Goal: Task Accomplishment & Management: Use online tool/utility

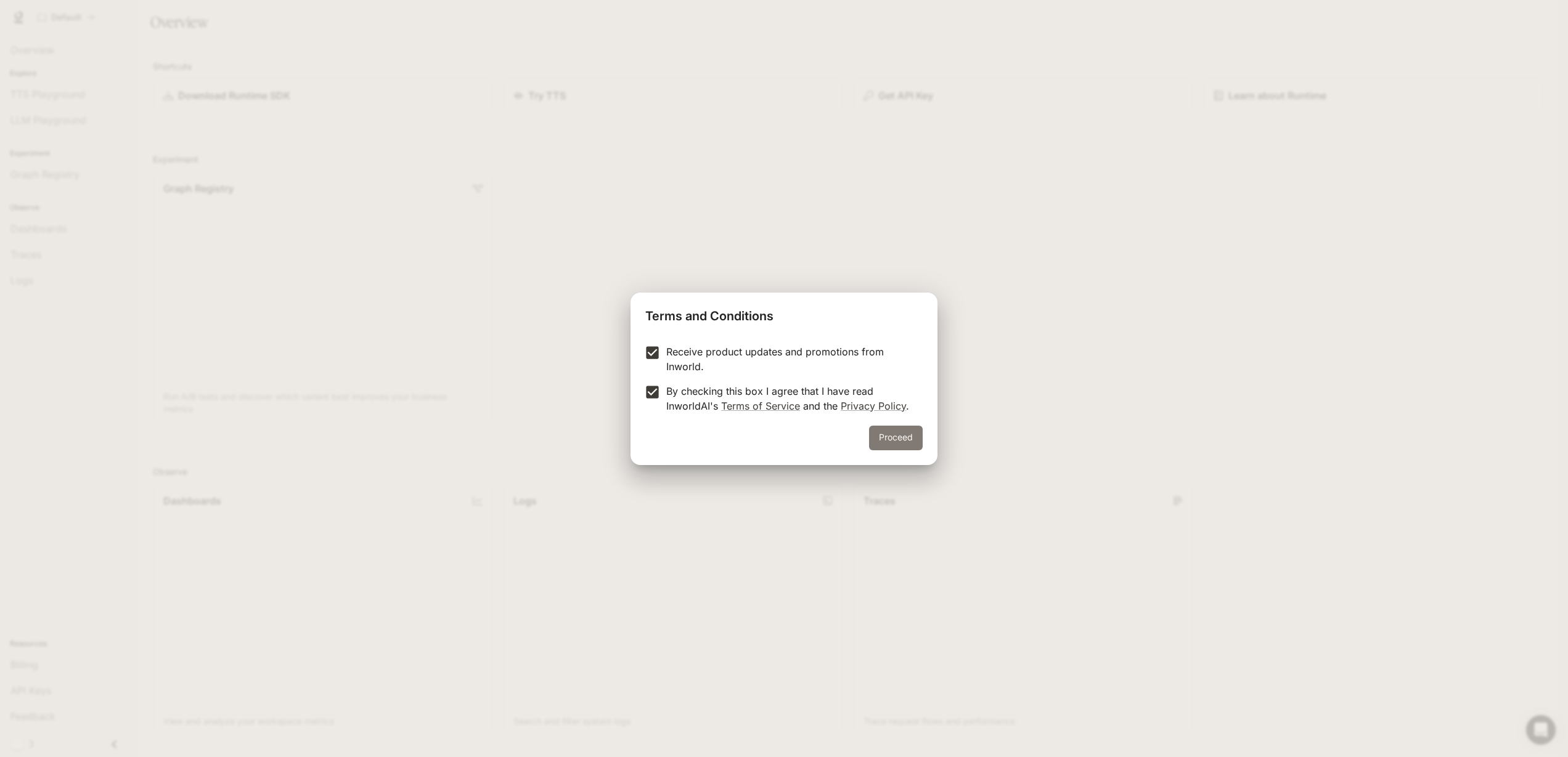
click at [895, 443] on button "Proceed" at bounding box center [896, 438] width 54 height 25
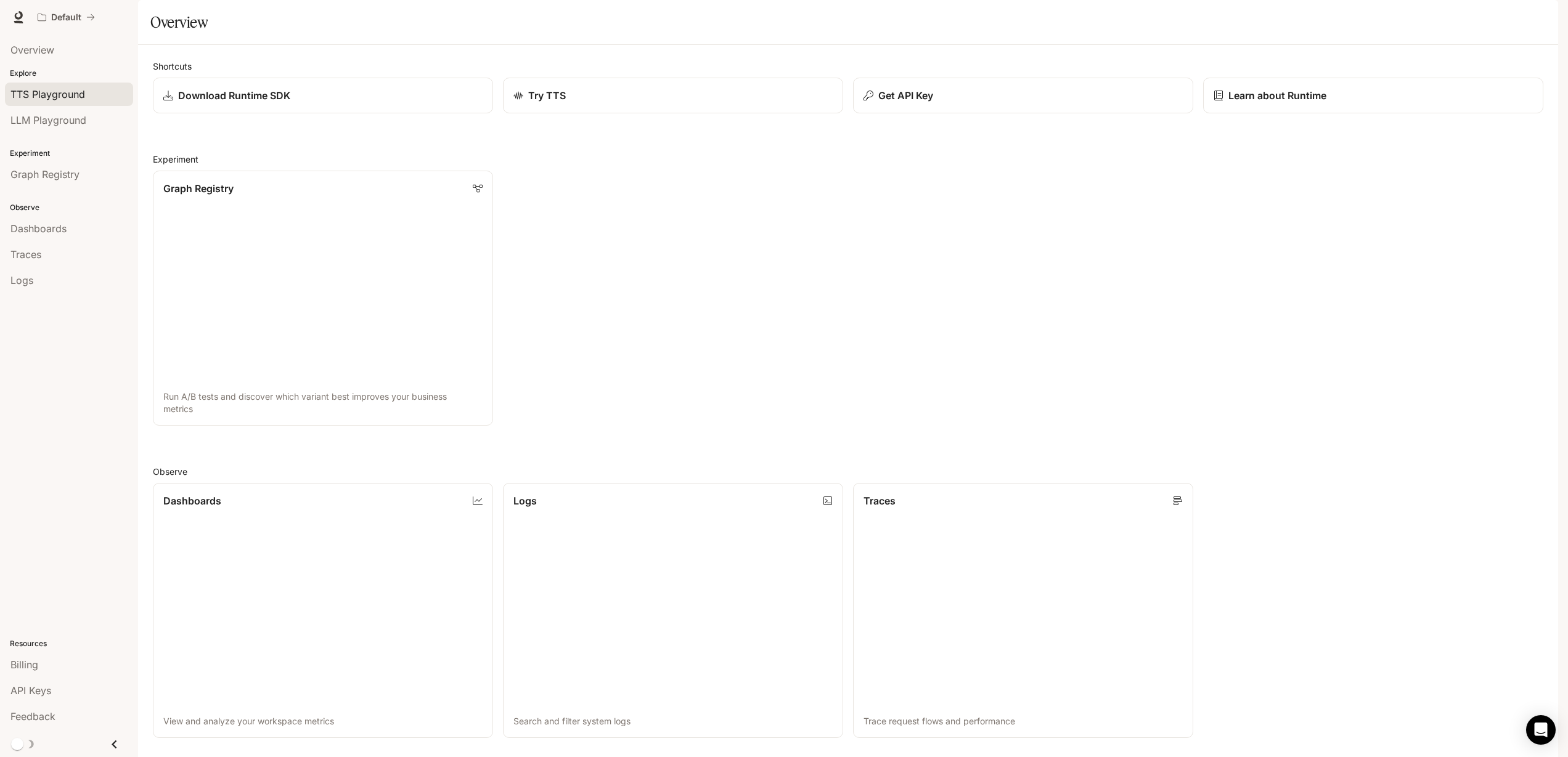
click at [77, 95] on span "TTS Playground" at bounding box center [48, 94] width 75 height 14
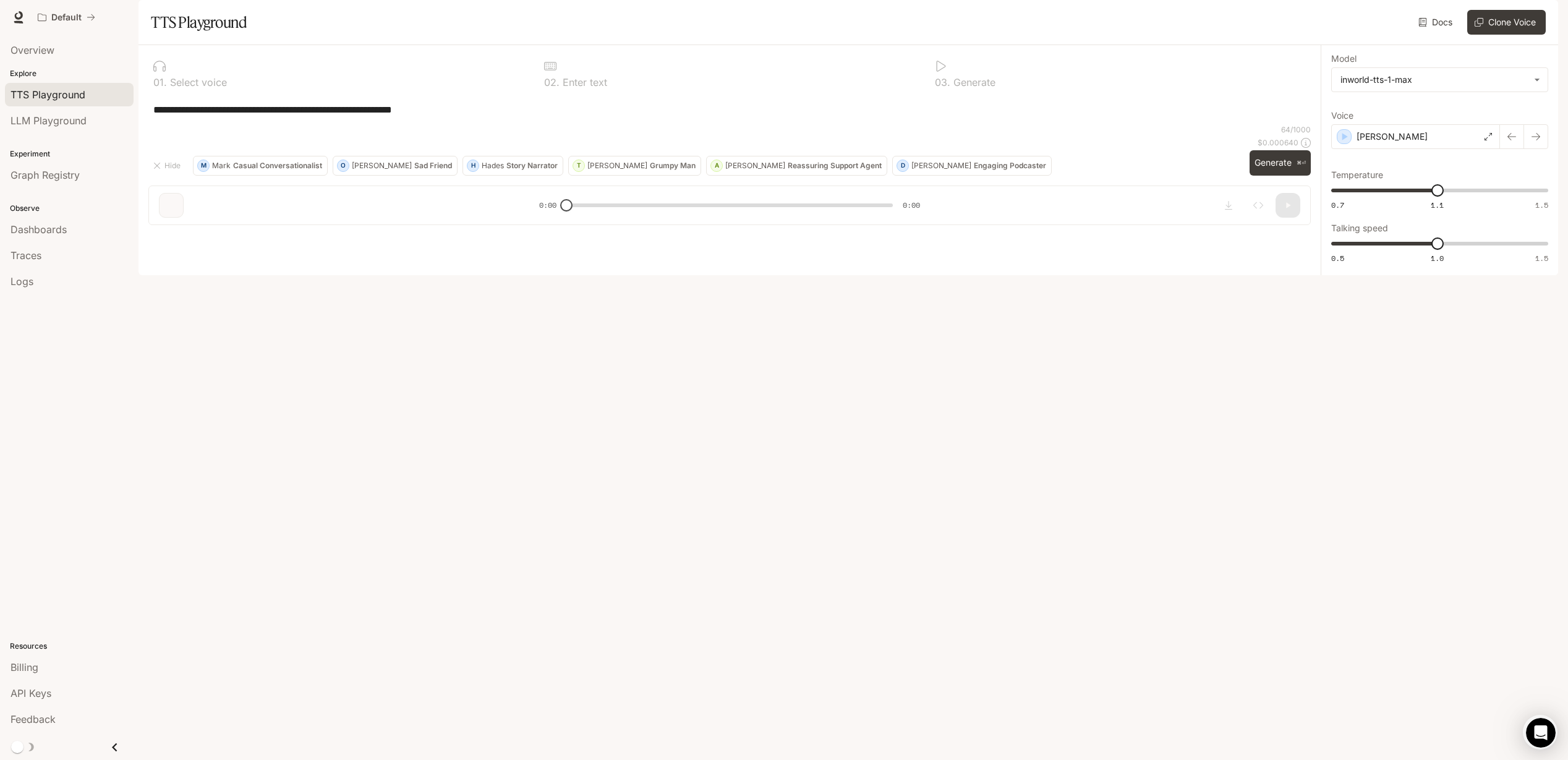
click at [466, 125] on div "**********" at bounding box center [730, 109] width 1163 height 30
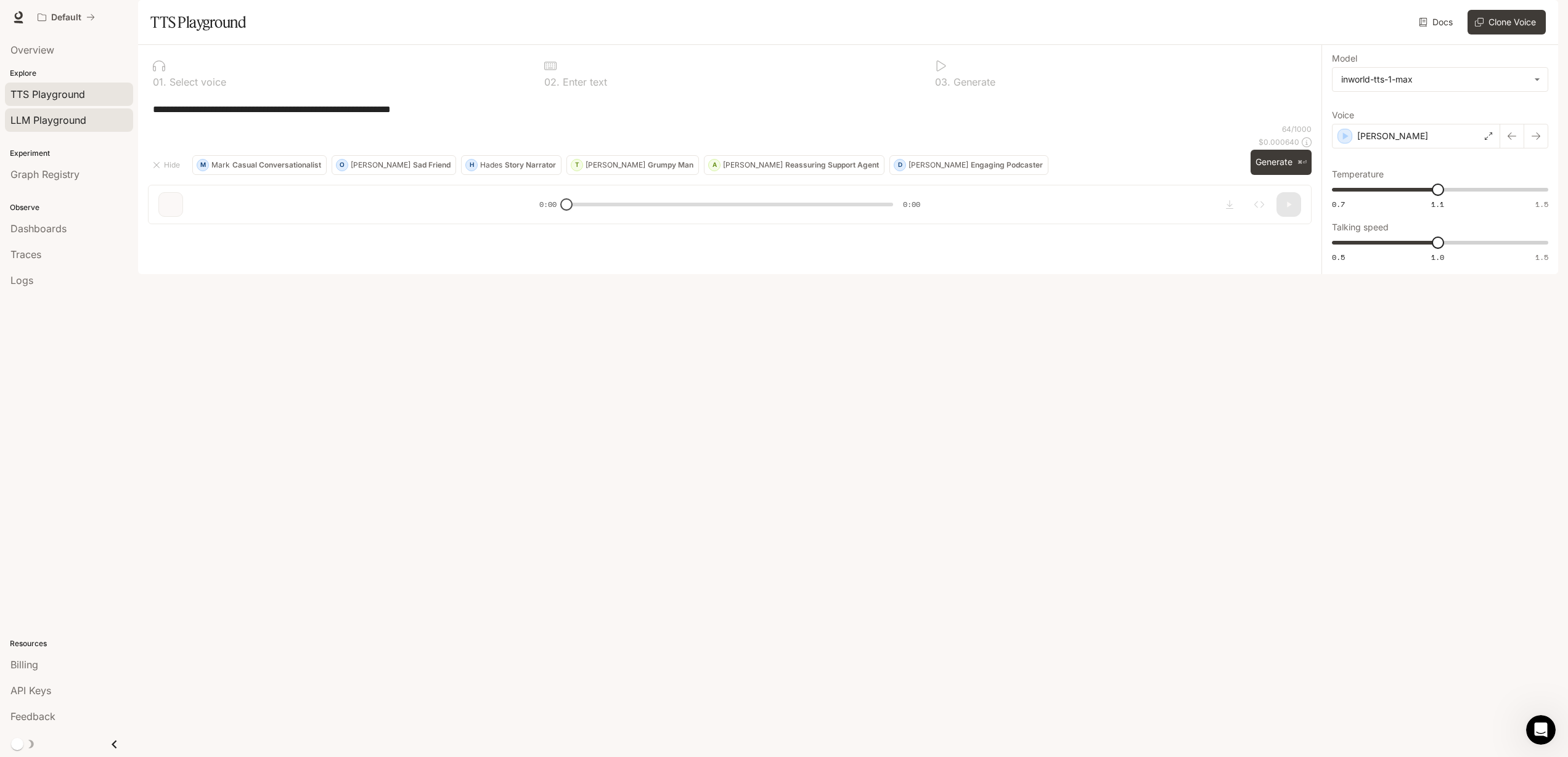
click at [61, 116] on span "LLM Playground" at bounding box center [48, 119] width 76 height 14
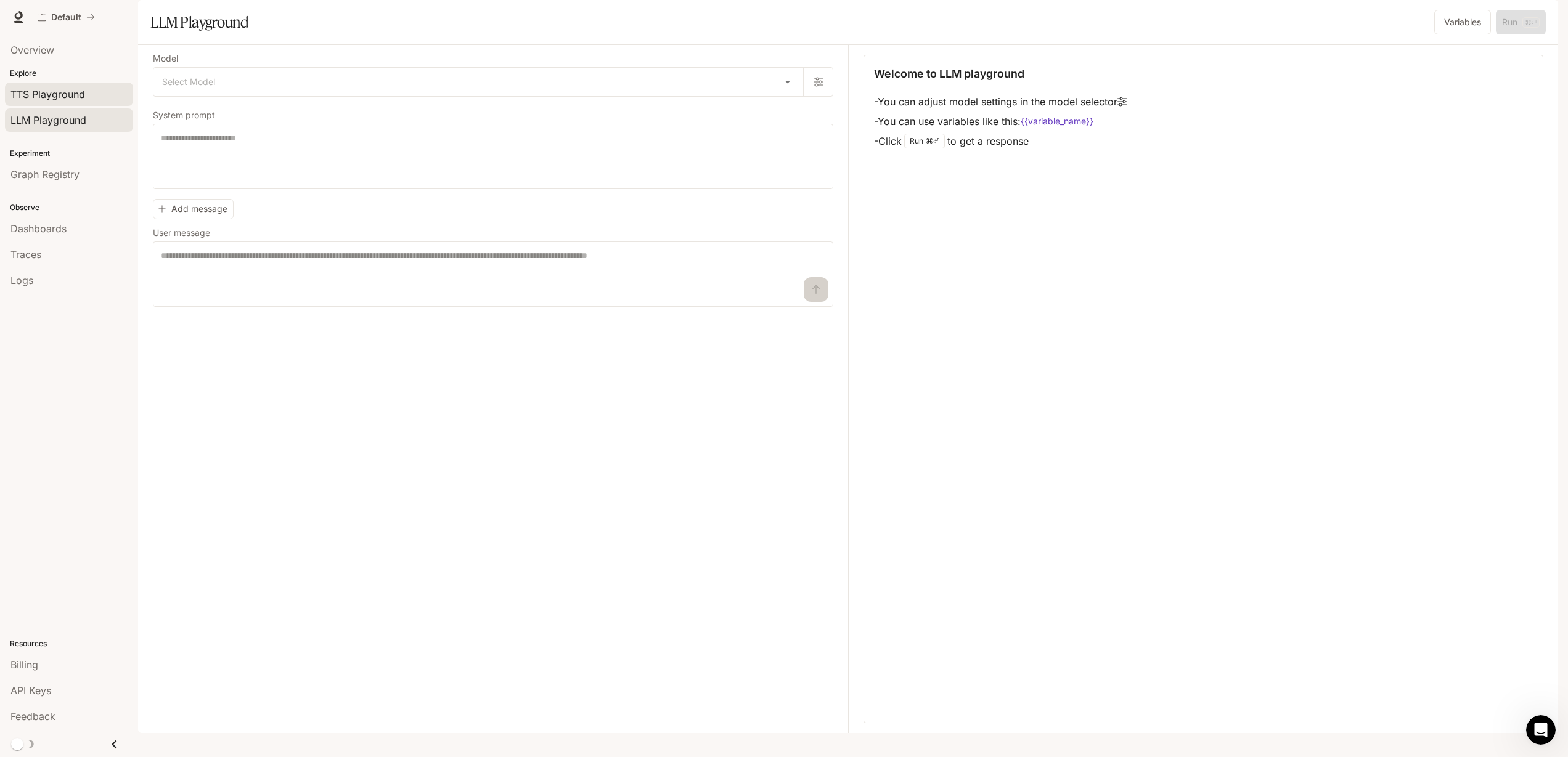
click at [73, 97] on span "TTS Playground" at bounding box center [48, 94] width 75 height 14
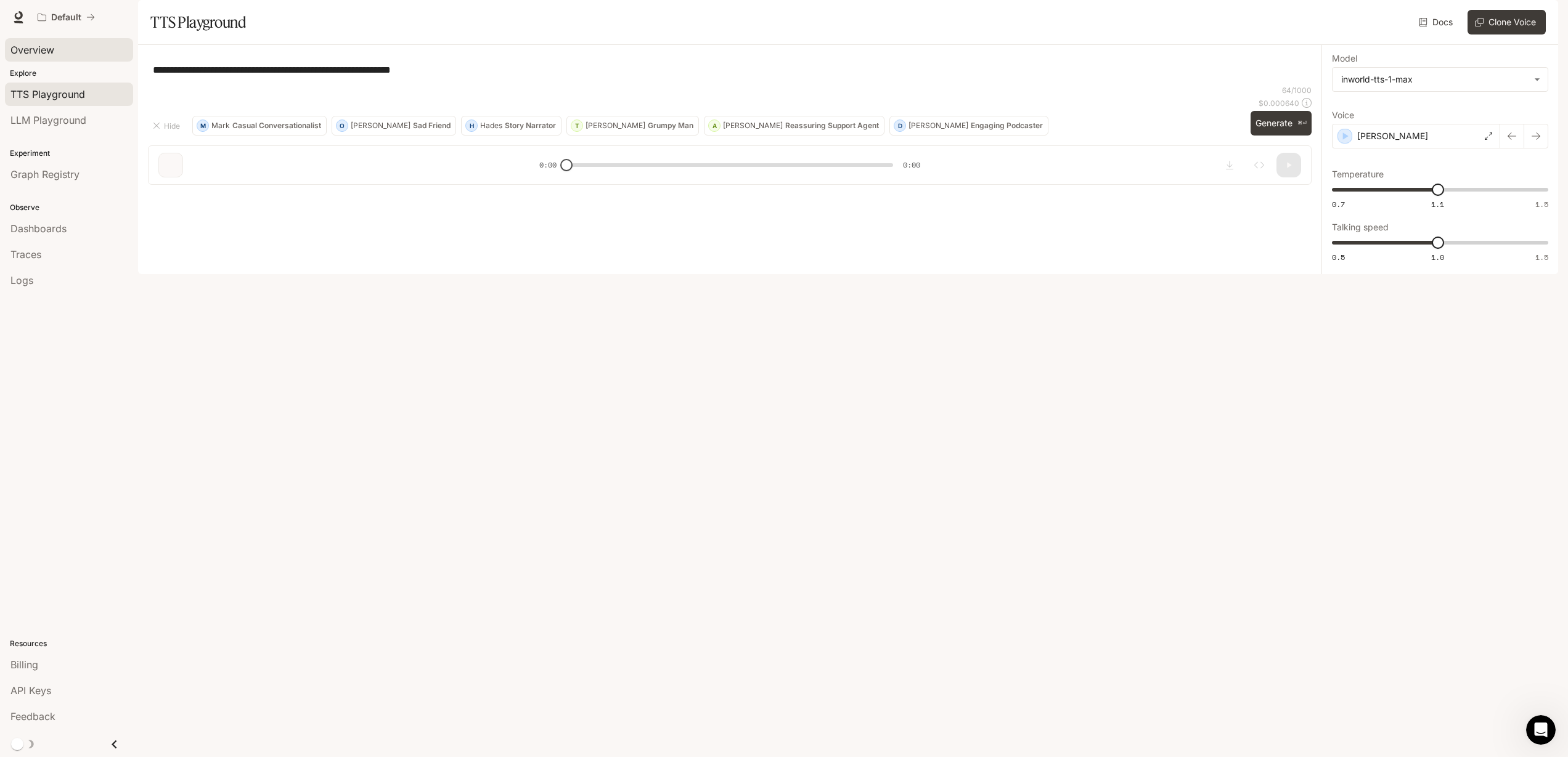
click at [45, 54] on span "Overview" at bounding box center [33, 49] width 44 height 14
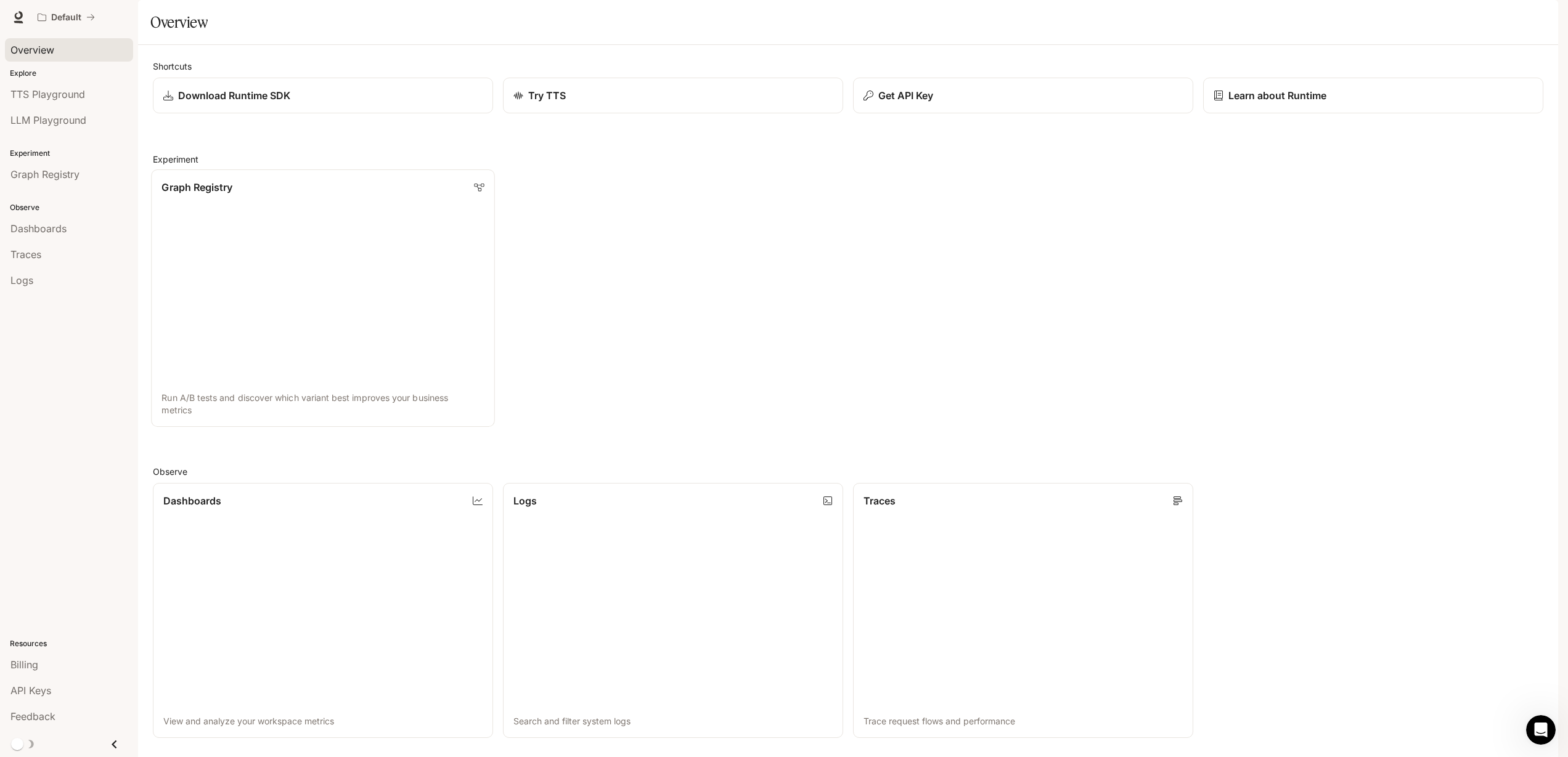
scroll to position [302, 0]
click at [19, 14] on icon at bounding box center [18, 17] width 12 height 12
click at [51, 229] on span "Dashboards" at bounding box center [38, 227] width 56 height 14
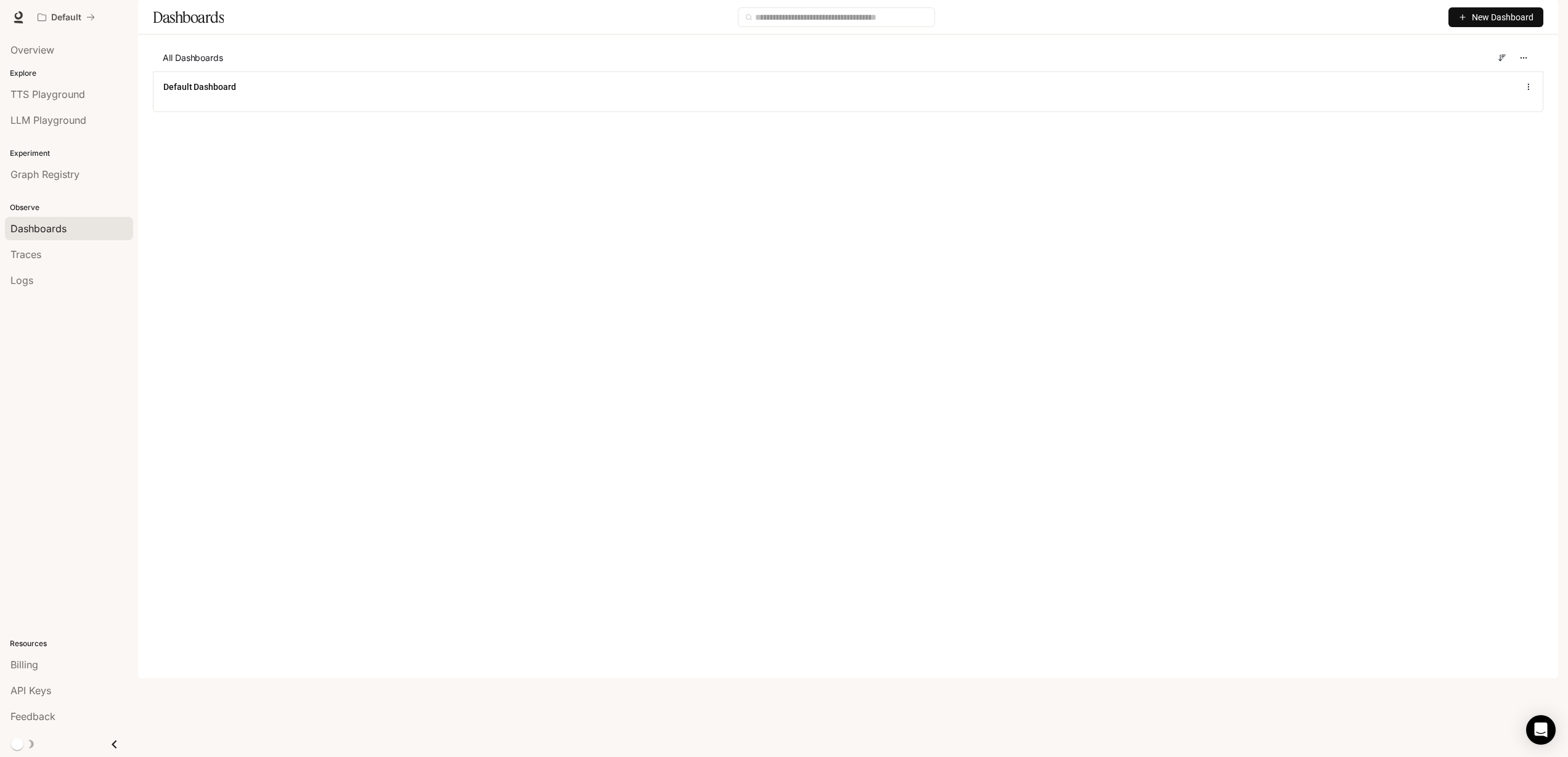
click at [1510, 24] on span "New Dashboard" at bounding box center [1502, 17] width 61 height 13
click at [1466, 80] on div "Create dashboard" at bounding box center [1481, 78] width 102 height 13
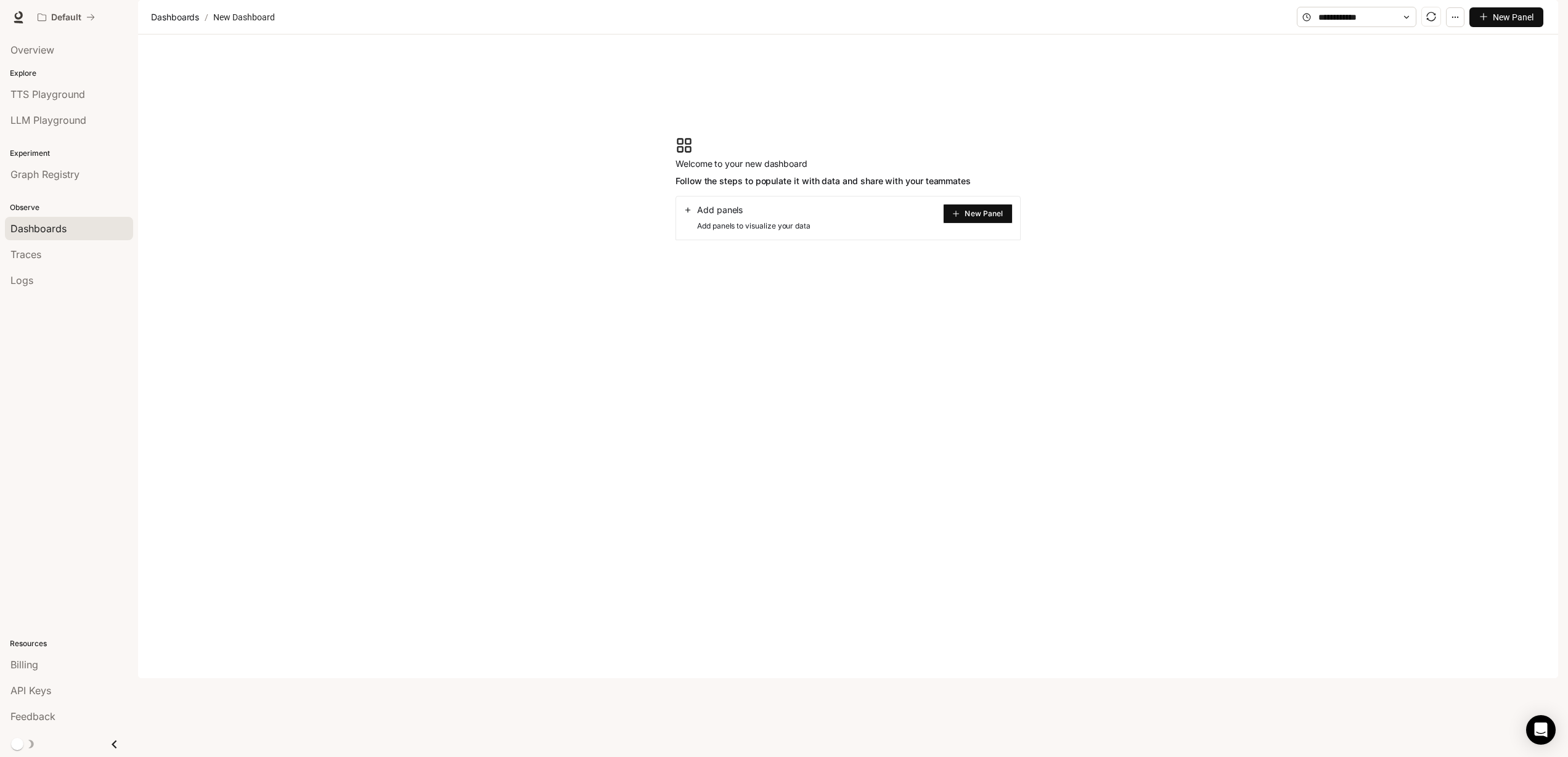
click at [980, 217] on span "New Panel" at bounding box center [984, 213] width 38 height 6
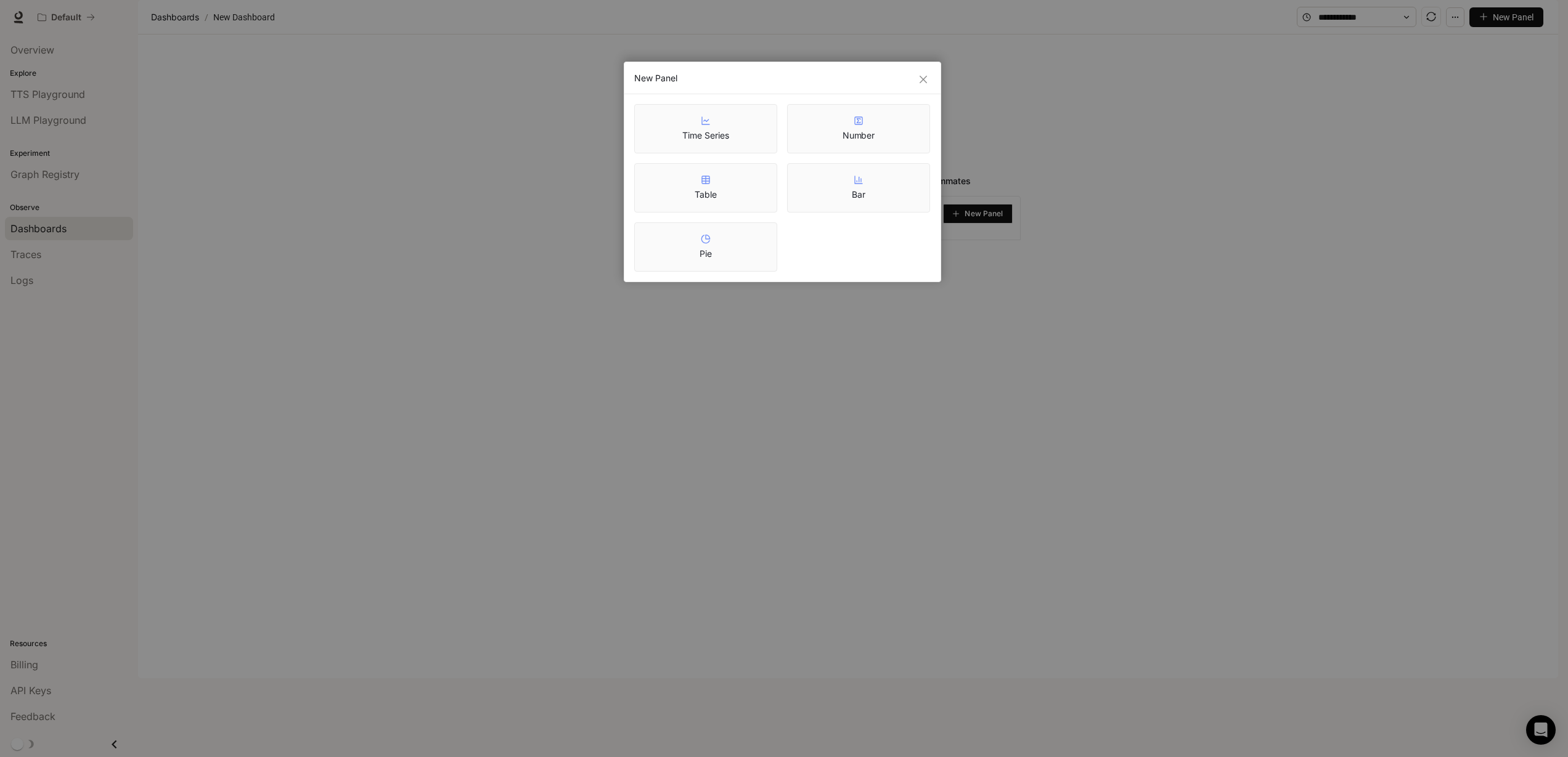
click at [752, 143] on div "Time Series" at bounding box center [706, 129] width 143 height 50
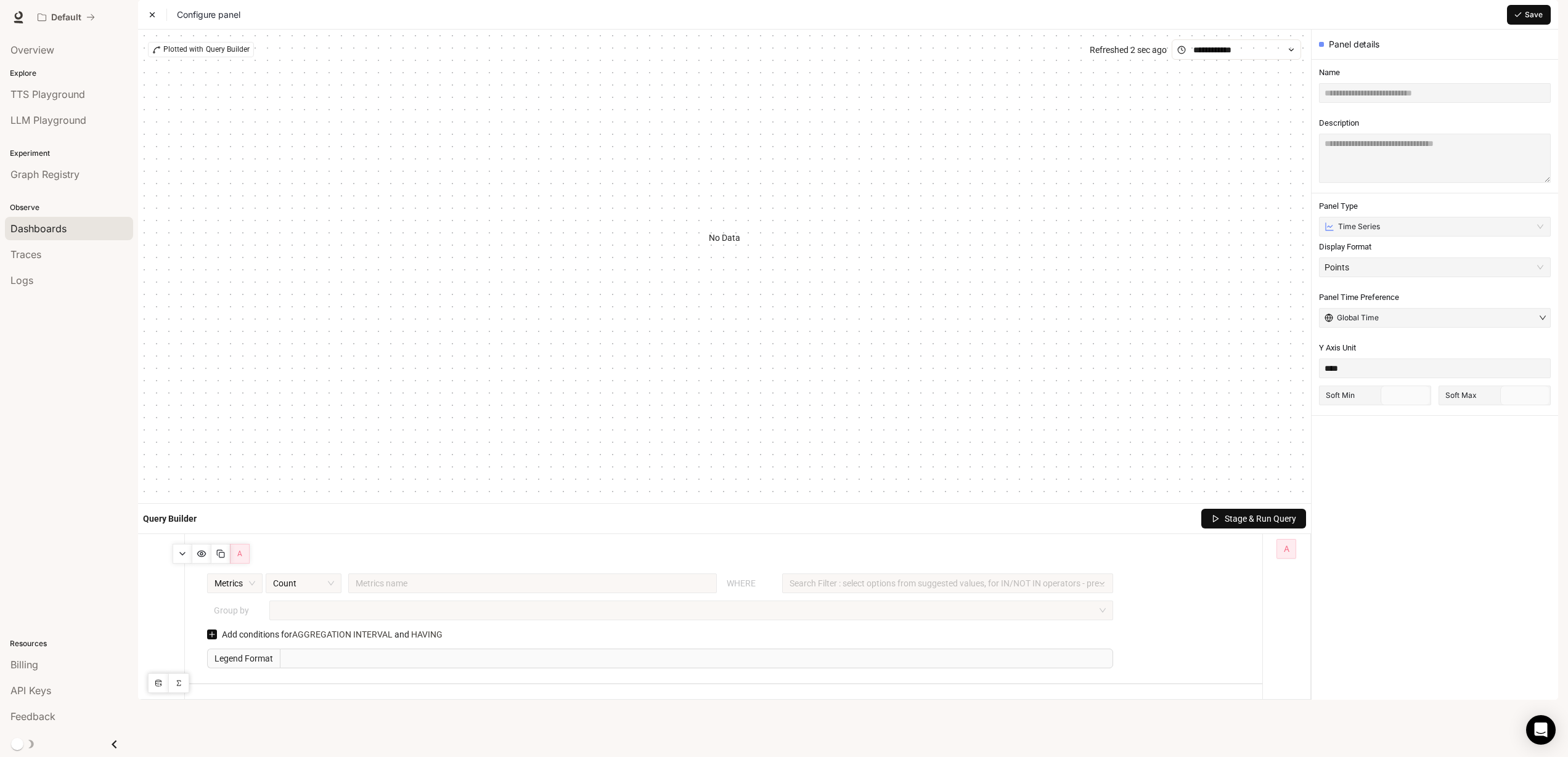
click at [491, 293] on div "No Data" at bounding box center [725, 238] width 1153 height 357
drag, startPoint x: 316, startPoint y: 295, endPoint x: 555, endPoint y: 292, distance: 239.0
click at [556, 292] on div "No Data" at bounding box center [725, 238] width 1153 height 357
